Goal: Task Accomplishment & Management: Manage account settings

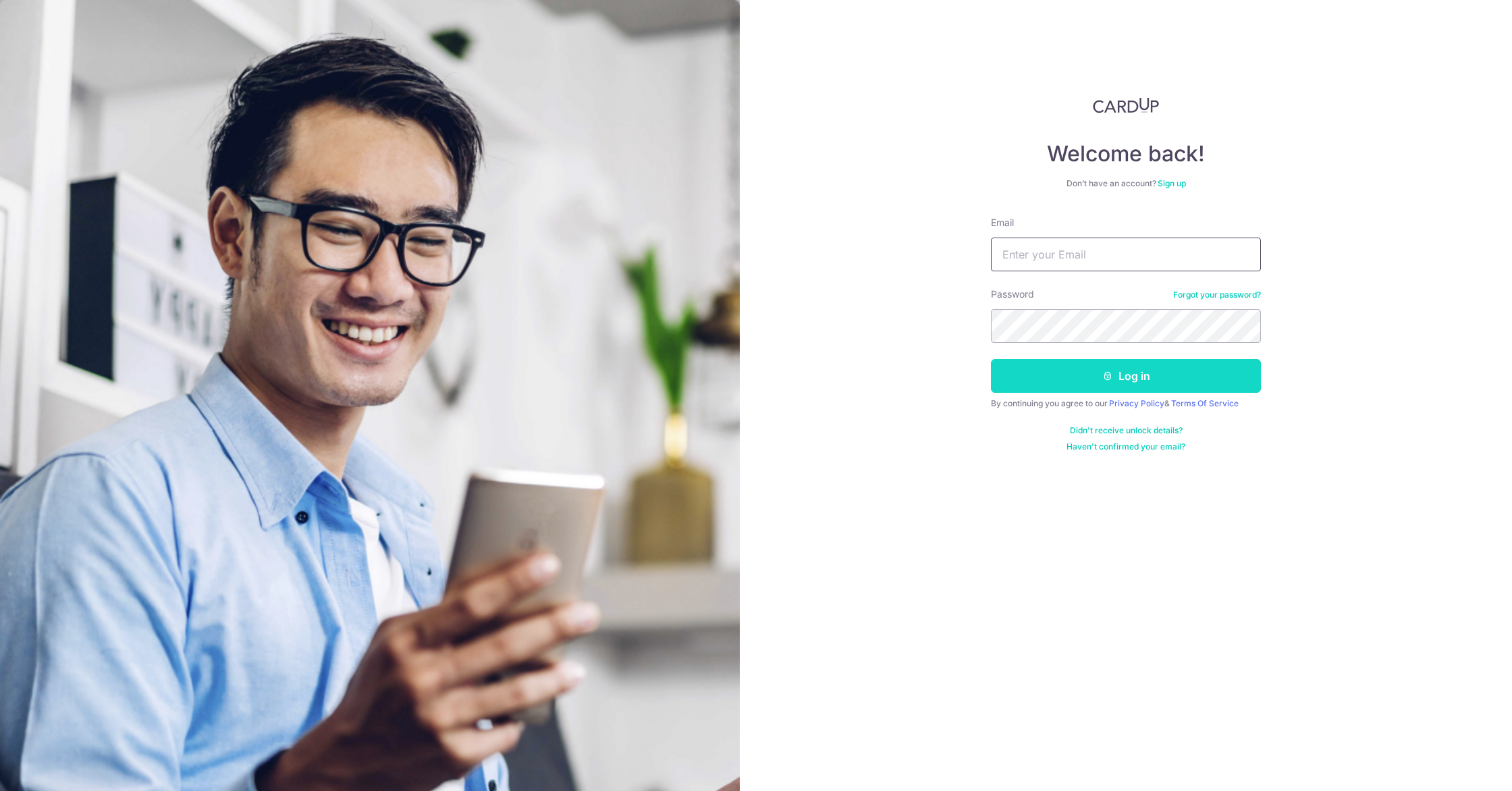
type input "[EMAIL_ADDRESS][DOMAIN_NAME]"
click at [1079, 378] on button "Log in" at bounding box center [1125, 376] width 270 height 33
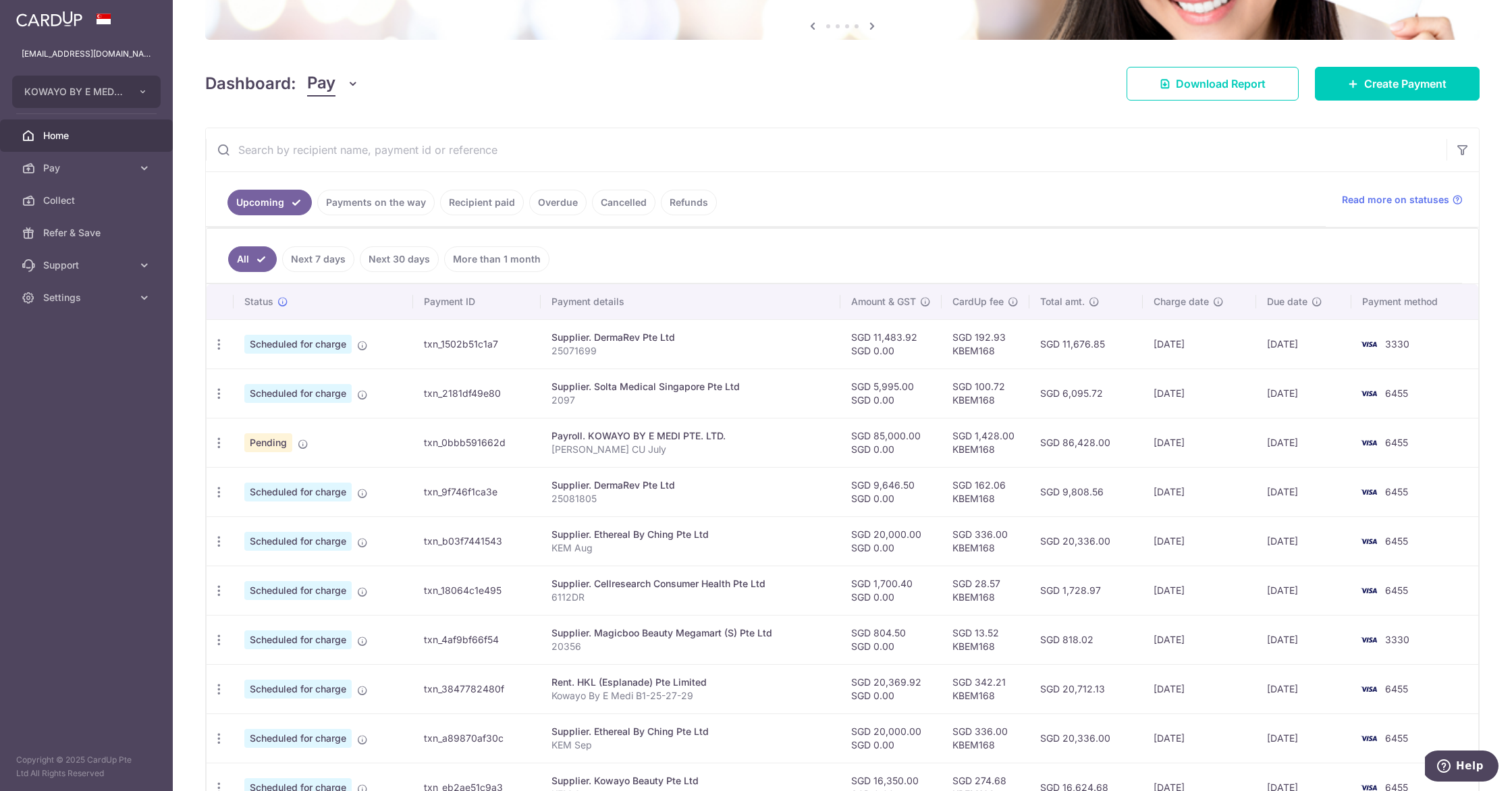
scroll to position [135, 0]
